Goal: Transaction & Acquisition: Purchase product/service

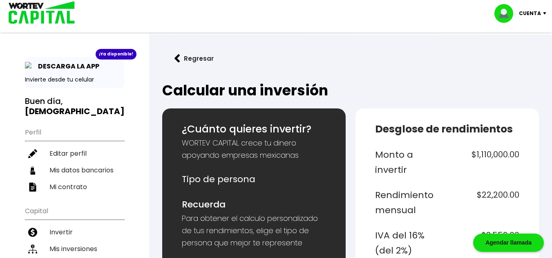
select select "1"
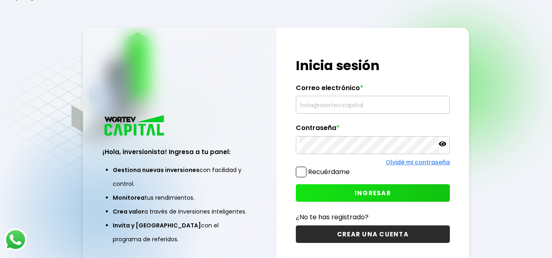
type input "[EMAIL_ADDRESS][DOMAIN_NAME]"
click at [333, 100] on input "[EMAIL_ADDRESS][DOMAIN_NAME]" at bounding box center [372, 104] width 147 height 17
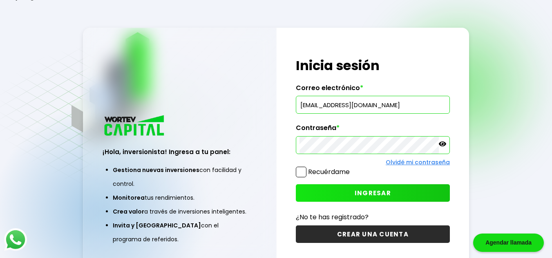
click at [264, 116] on div "¡Hola, inversionista! Ingresa a tu panel: Gestiona nuevas inversiones con facil…" at bounding box center [179, 183] width 193 height 177
click at [334, 194] on button "INGRESAR" at bounding box center [373, 194] width 154 height 18
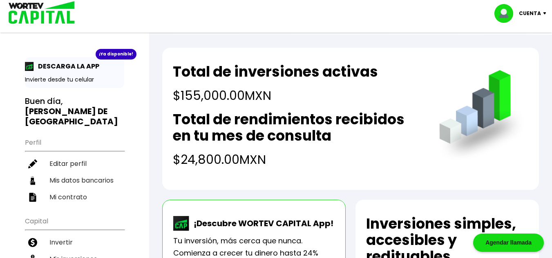
click at [526, 14] on p "Cuenta" at bounding box center [529, 13] width 22 height 12
click at [503, 53] on li "Cerrar sesión" at bounding box center [520, 54] width 65 height 17
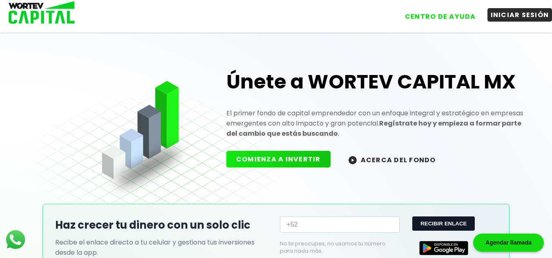
click at [501, 15] on button "INICIAR SESIÓN" at bounding box center [519, 14] width 65 height 13
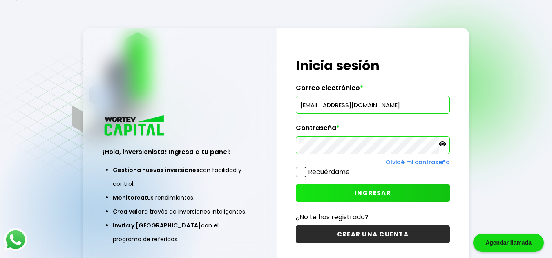
click at [393, 108] on input "[EMAIL_ADDRESS][DOMAIN_NAME]" at bounding box center [372, 104] width 147 height 17
type input "[PERSON_NAME][EMAIL_ADDRESS][DOMAIN_NAME]"
drag, startPoint x: 208, startPoint y: 76, endPoint x: 215, endPoint y: 93, distance: 18.7
click at [208, 76] on div "¡Hola, inversionista! Ingresa a tu panel: Gestiona nuevas inversiones con facil…" at bounding box center [180, 150] width 194 height 245
click at [338, 191] on button "INGRESAR" at bounding box center [373, 194] width 154 height 18
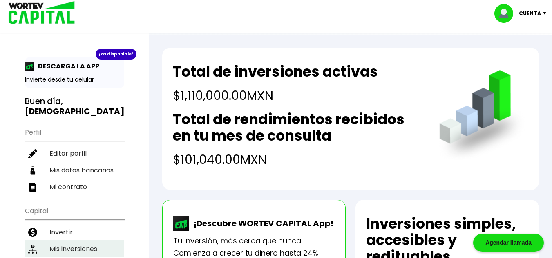
click at [92, 241] on li "Mis inversiones" at bounding box center [74, 249] width 99 height 17
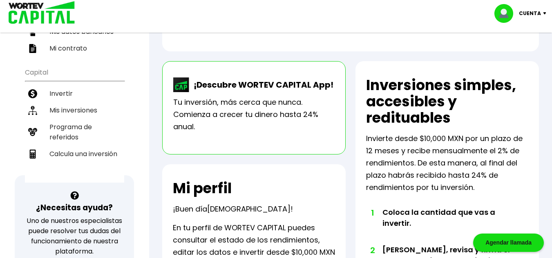
scroll to position [163, 0]
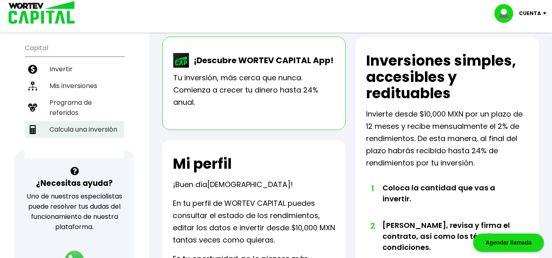
click at [91, 121] on li "Calcula una inversión" at bounding box center [74, 129] width 99 height 17
select select "1"
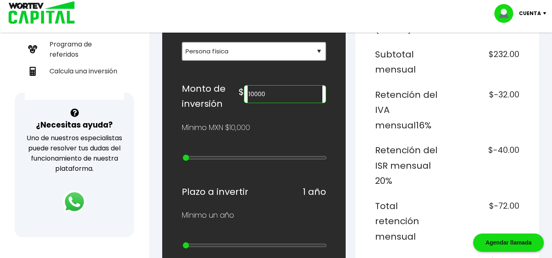
scroll to position [245, 0]
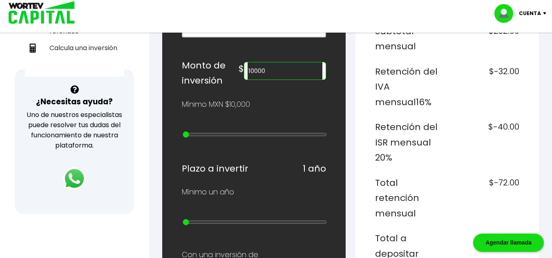
click at [266, 72] on input "10000" at bounding box center [284, 70] width 75 height 17
type input "1300000"
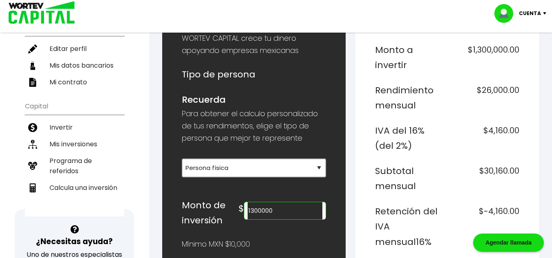
scroll to position [0, 0]
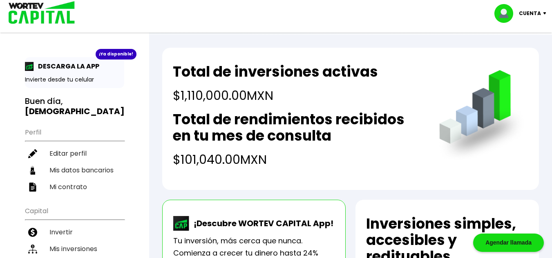
select select "1"
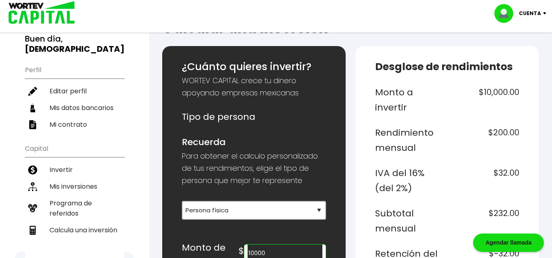
scroll to position [82, 0]
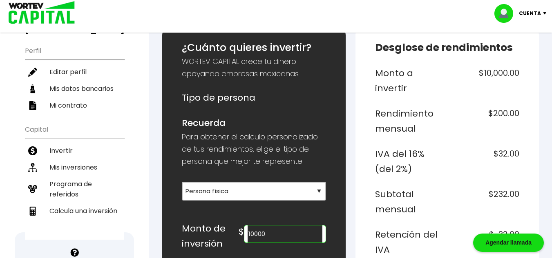
click at [268, 234] on input "10000" at bounding box center [284, 234] width 75 height 17
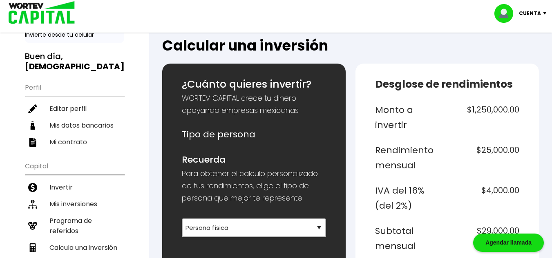
scroll to position [0, 0]
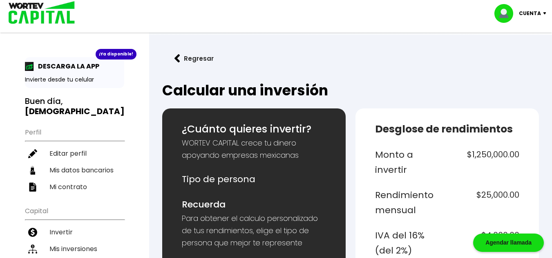
type input "1250000"
click at [352, 65] on link "Regresar" at bounding box center [350, 59] width 376 height 22
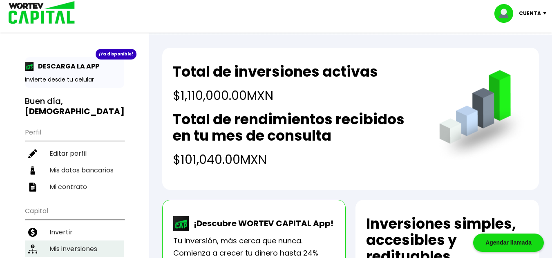
click at [84, 242] on li "Mis inversiones" at bounding box center [74, 249] width 99 height 17
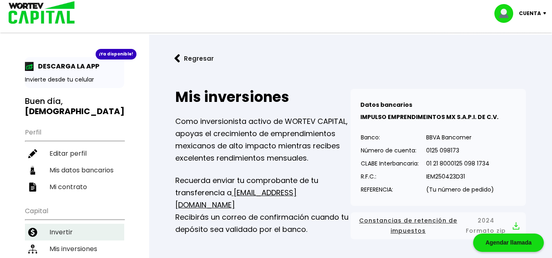
click at [61, 224] on li "Invertir" at bounding box center [74, 232] width 99 height 17
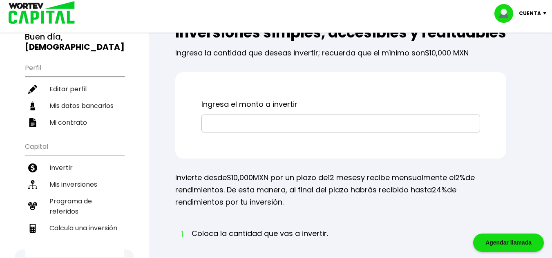
scroll to position [82, 0]
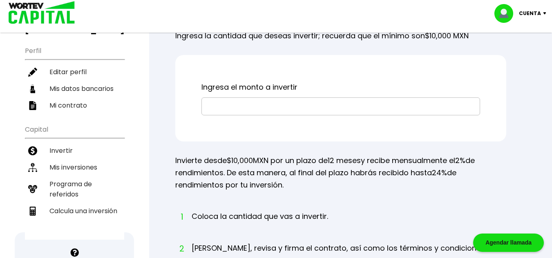
click at [257, 115] on input "text" at bounding box center [340, 106] width 271 height 17
type input "$65,000"
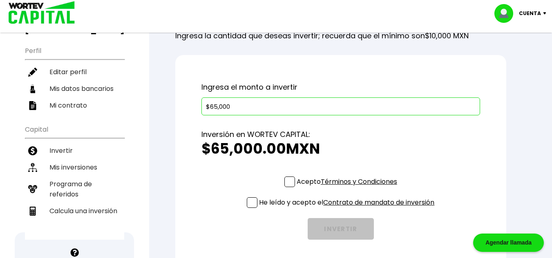
click at [287, 187] on span at bounding box center [289, 182] width 11 height 11
click at [348, 188] on input "Acepto Términos y Condiciones" at bounding box center [348, 188] width 0 height 0
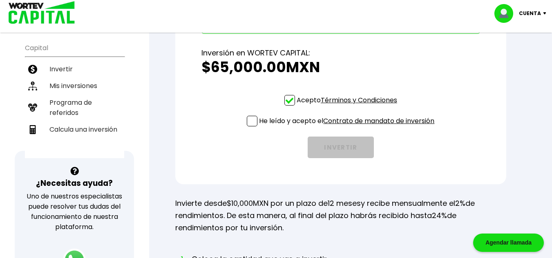
click at [249, 127] on span at bounding box center [252, 121] width 11 height 11
click at [348, 127] on input "He leído y acepto el Contrato de mandato de inversión" at bounding box center [348, 127] width 0 height 0
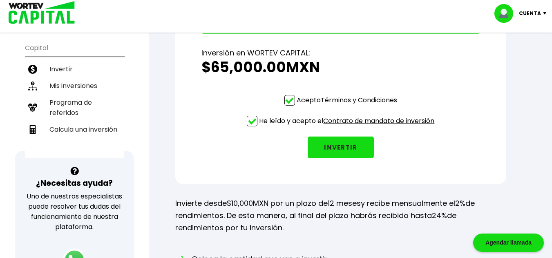
click at [333, 158] on button "INVERTIR" at bounding box center [340, 148] width 66 height 22
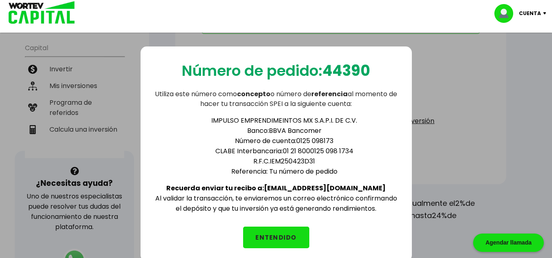
click at [298, 238] on button "ENTENDIDO" at bounding box center [276, 238] width 66 height 22
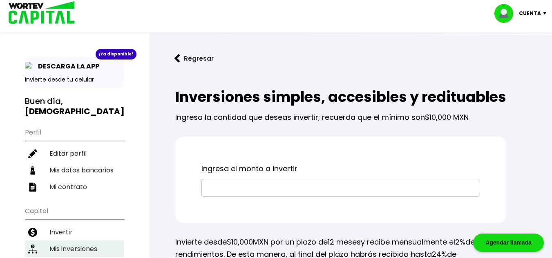
click at [82, 241] on li "Mis inversiones" at bounding box center [74, 249] width 99 height 17
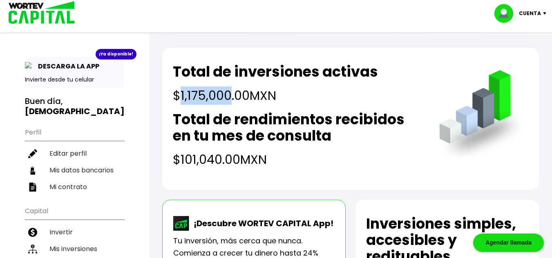
drag, startPoint x: 182, startPoint y: 94, endPoint x: 228, endPoint y: 93, distance: 46.1
click at [228, 93] on h4 "$1,175,000.00 MXN" at bounding box center [275, 96] width 205 height 18
copy h4 "1,175,000"
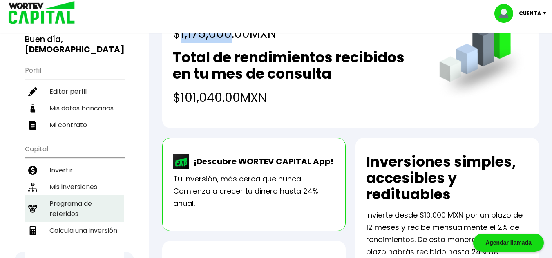
scroll to position [82, 0]
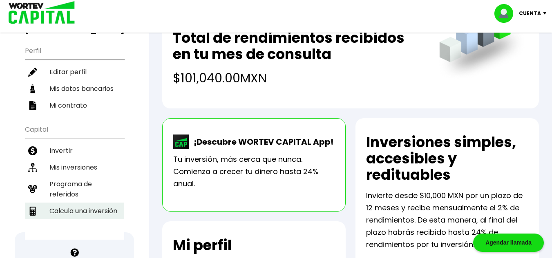
click at [85, 203] on li "Calcula una inversión" at bounding box center [74, 211] width 99 height 17
select select "1"
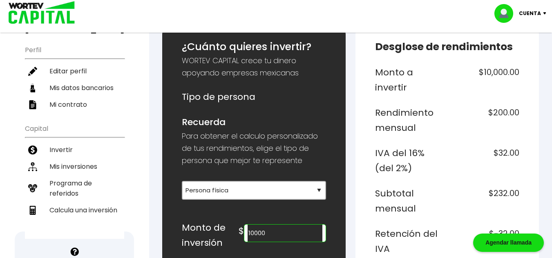
scroll to position [163, 0]
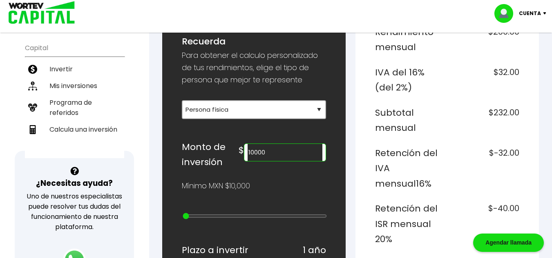
click at [283, 158] on input "10000" at bounding box center [284, 152] width 75 height 17
paste input "175"
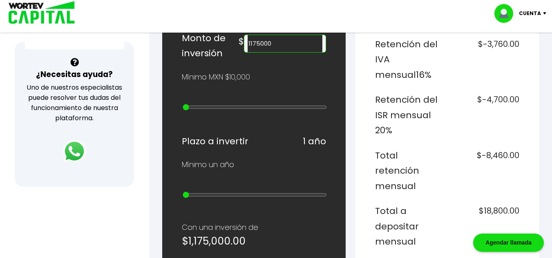
scroll to position [245, 0]
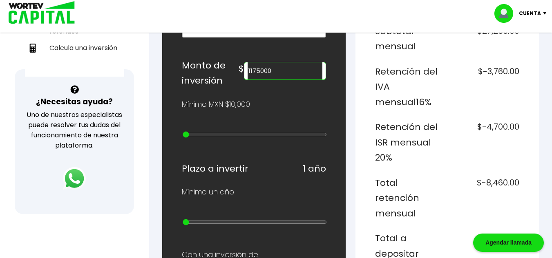
type input "1175000"
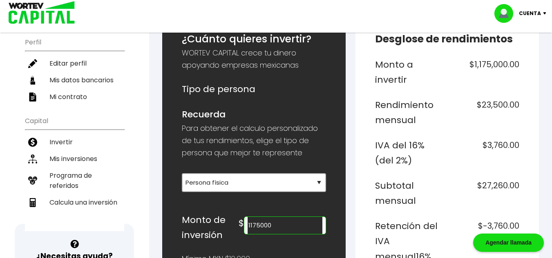
scroll to position [0, 0]
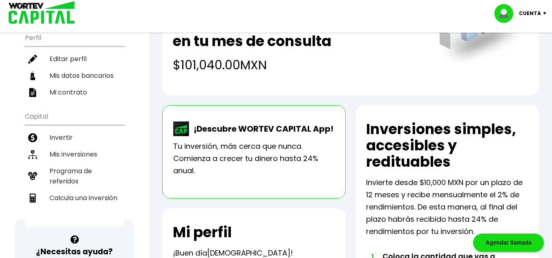
scroll to position [82, 0]
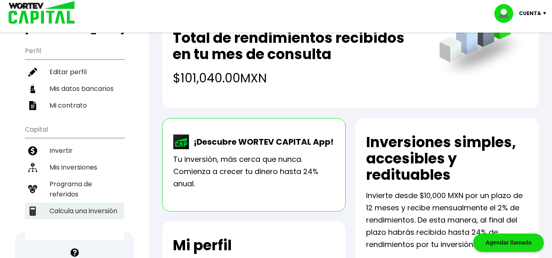
click at [71, 204] on li "Calcula una inversión" at bounding box center [74, 211] width 99 height 17
select select "1"
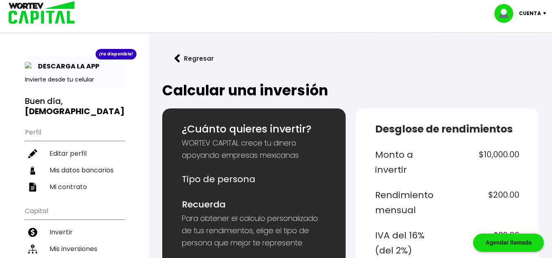
scroll to position [245, 0]
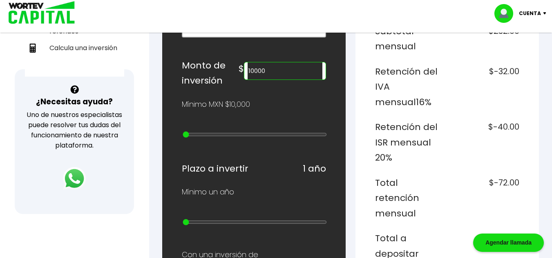
click at [282, 70] on input "10000" at bounding box center [284, 70] width 75 height 17
click at [282, 71] on input "10000" at bounding box center [284, 70] width 75 height 17
paste input "175"
click at [273, 71] on input "1240000" at bounding box center [284, 70] width 75 height 17
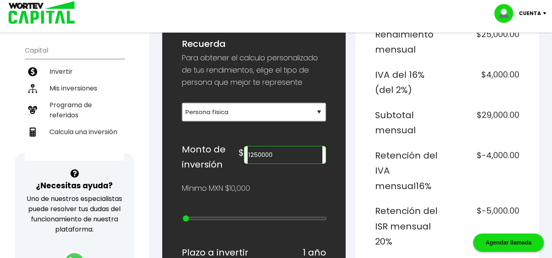
scroll to position [163, 0]
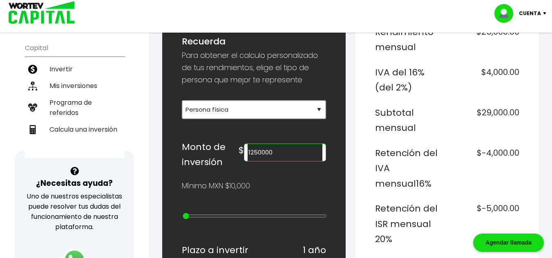
type input "1250000"
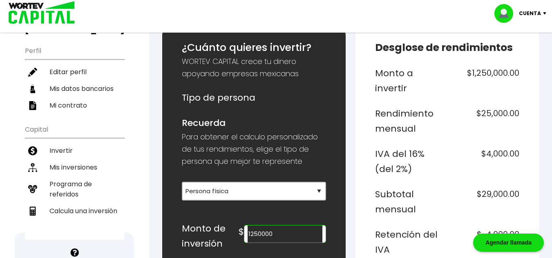
scroll to position [0, 0]
